Goal: Obtain resource: Obtain resource

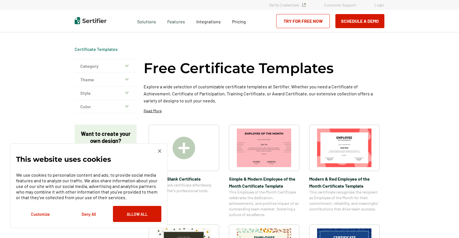
scroll to position [1, 0]
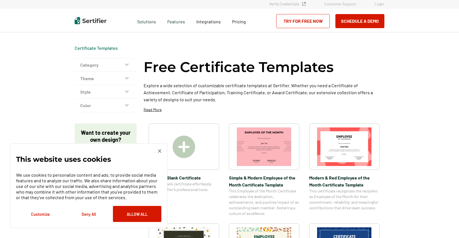
click at [160, 148] on div "This website uses cookies We use cookies to personalize content and ads, to pro…" at bounding box center [89, 185] width 158 height 85
click at [158, 151] on img at bounding box center [159, 151] width 3 height 3
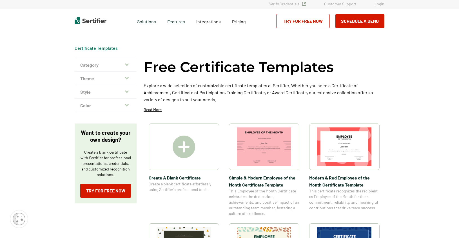
click at [186, 144] on img at bounding box center [184, 147] width 23 height 23
click at [258, 134] on img at bounding box center [264, 147] width 55 height 39
